Goal: Navigation & Orientation: Find specific page/section

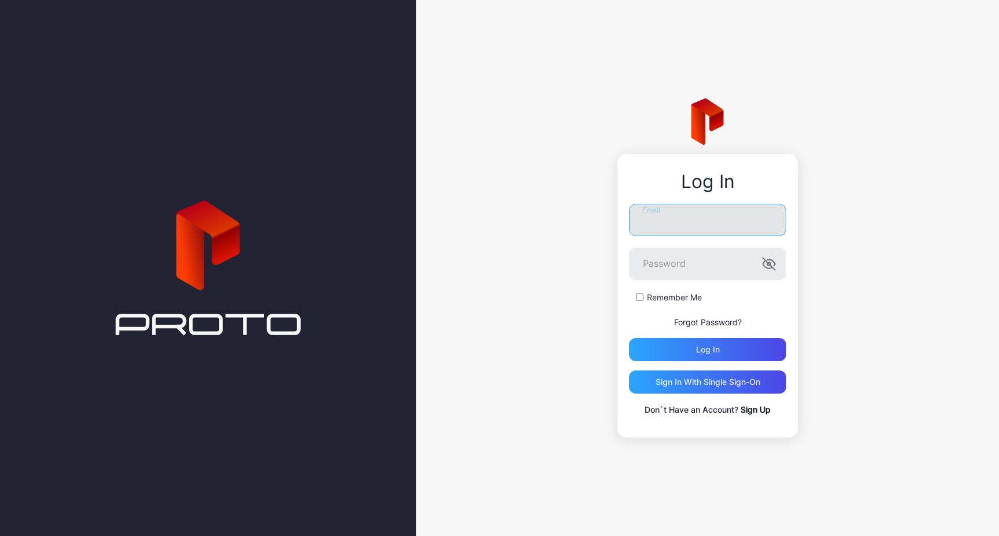
click at [696, 228] on input "Email" at bounding box center [707, 220] width 157 height 32
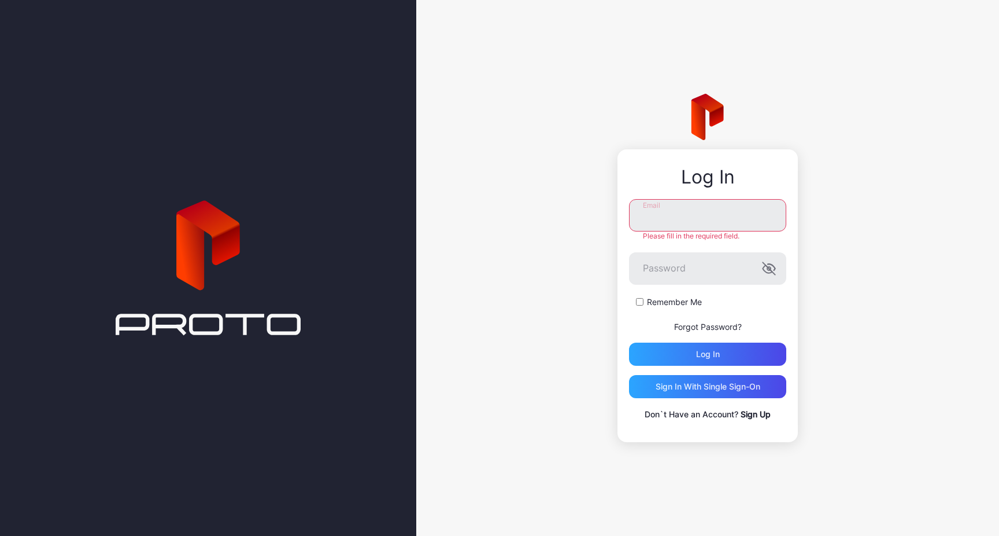
type input "**********"
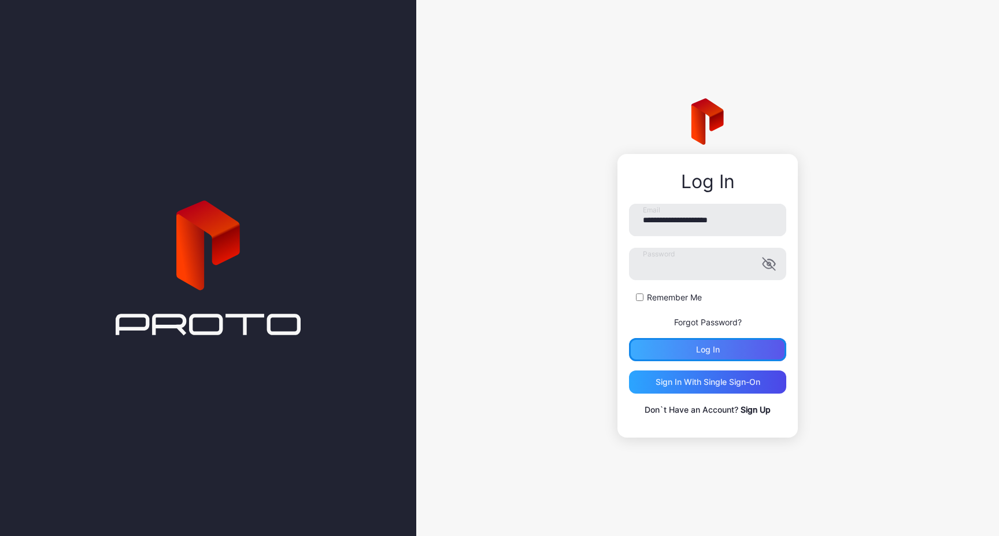
click at [660, 349] on div "Log in" at bounding box center [707, 349] width 157 height 23
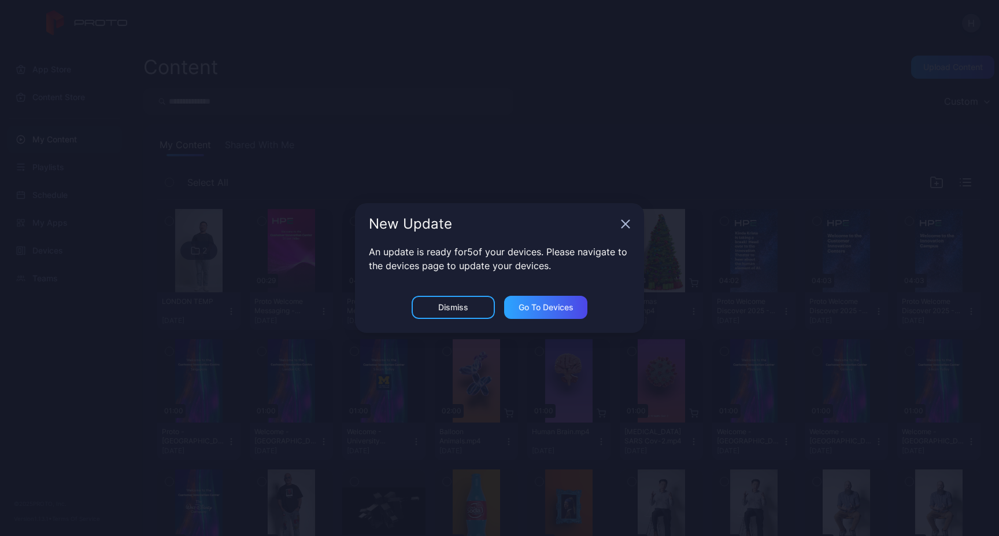
click at [626, 225] on icon "button" at bounding box center [626, 224] width 8 height 8
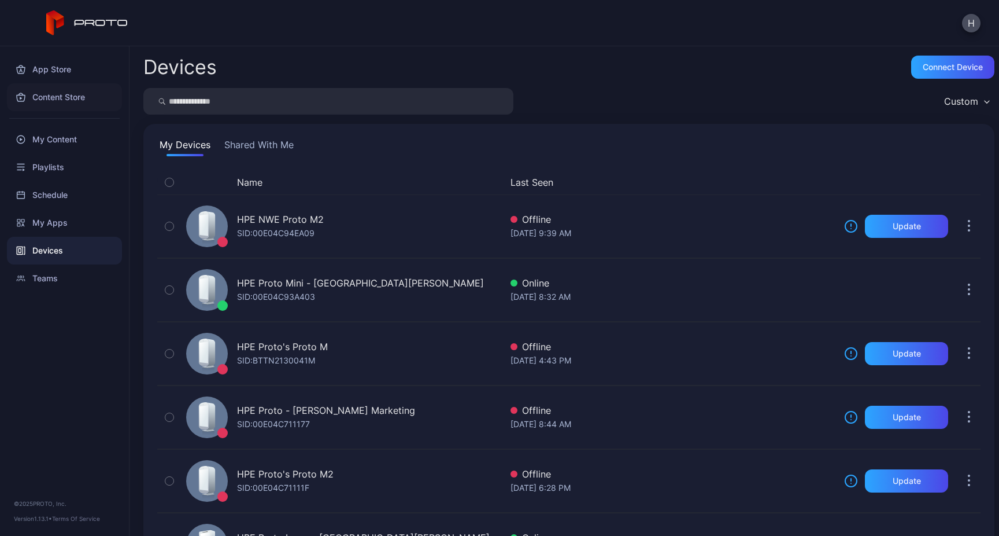
click at [55, 102] on div "Content Store" at bounding box center [64, 97] width 115 height 28
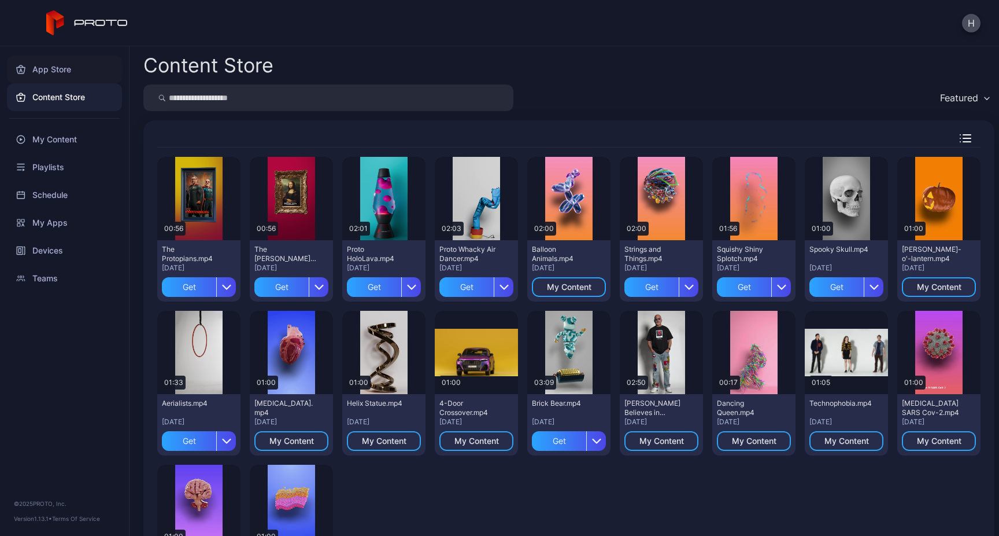
click at [56, 68] on div "App Store" at bounding box center [64, 70] width 115 height 28
